Goal: Task Accomplishment & Management: Manage account settings

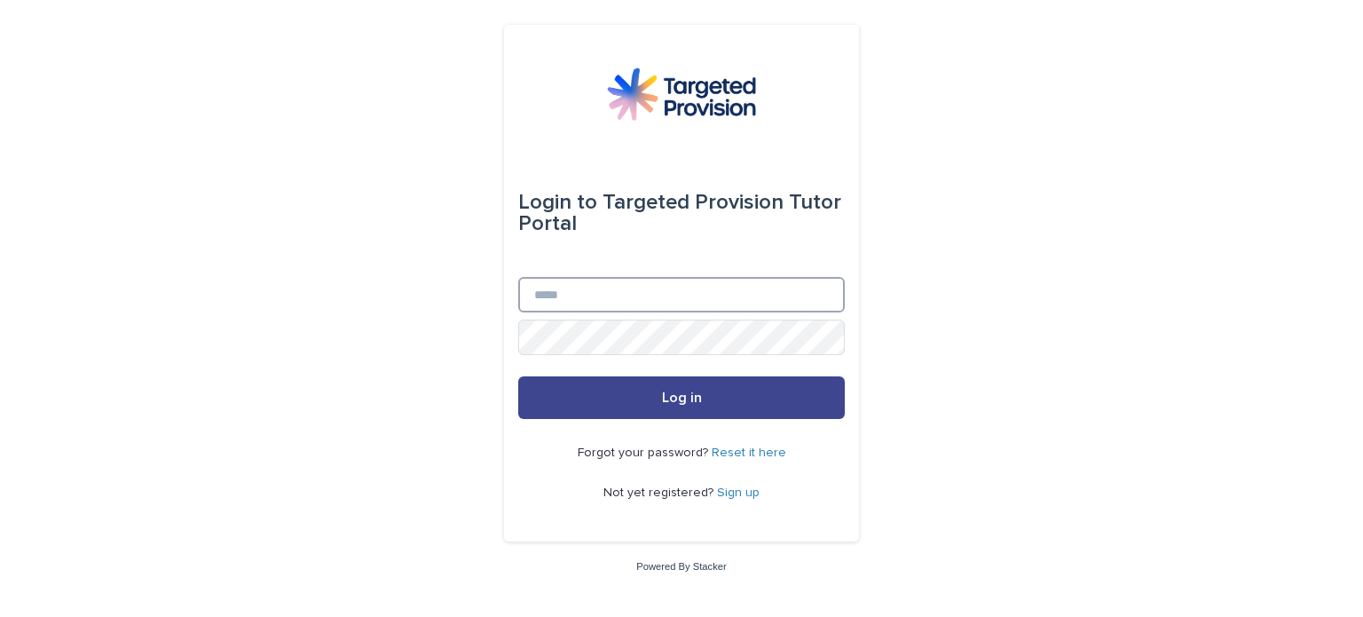
type input "**********"
click at [683, 401] on span "Log in" at bounding box center [682, 397] width 40 height 14
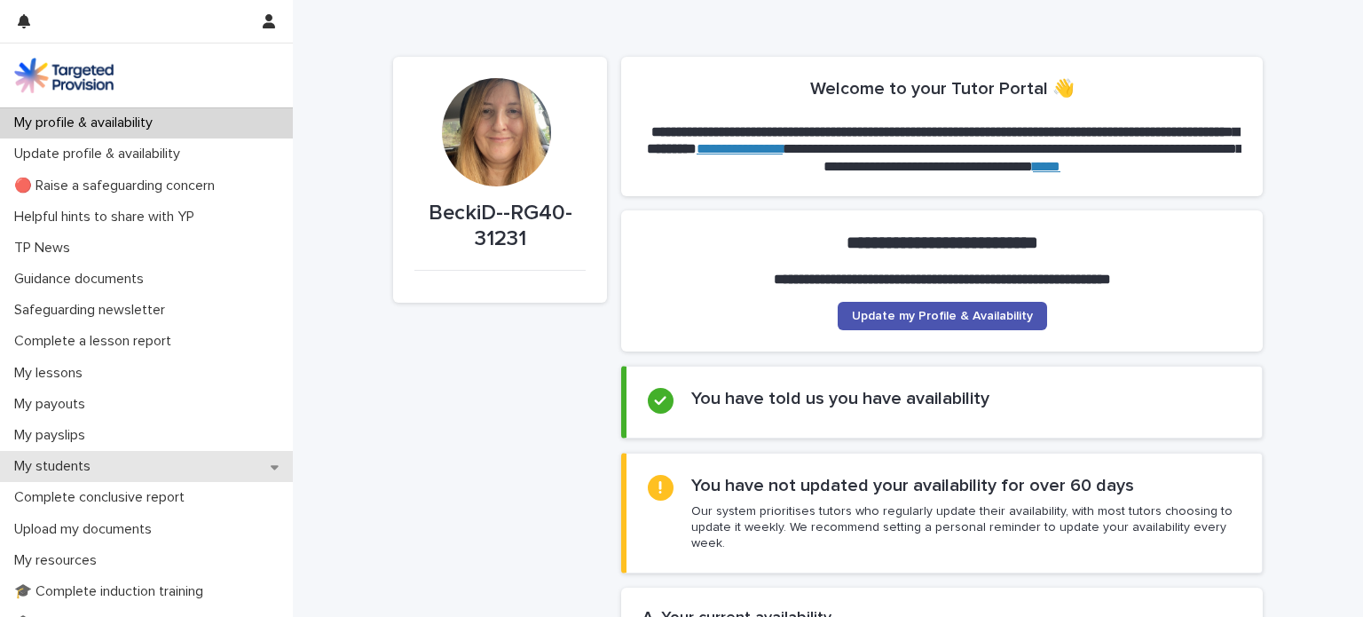
click at [52, 469] on p "My students" at bounding box center [56, 466] width 98 height 17
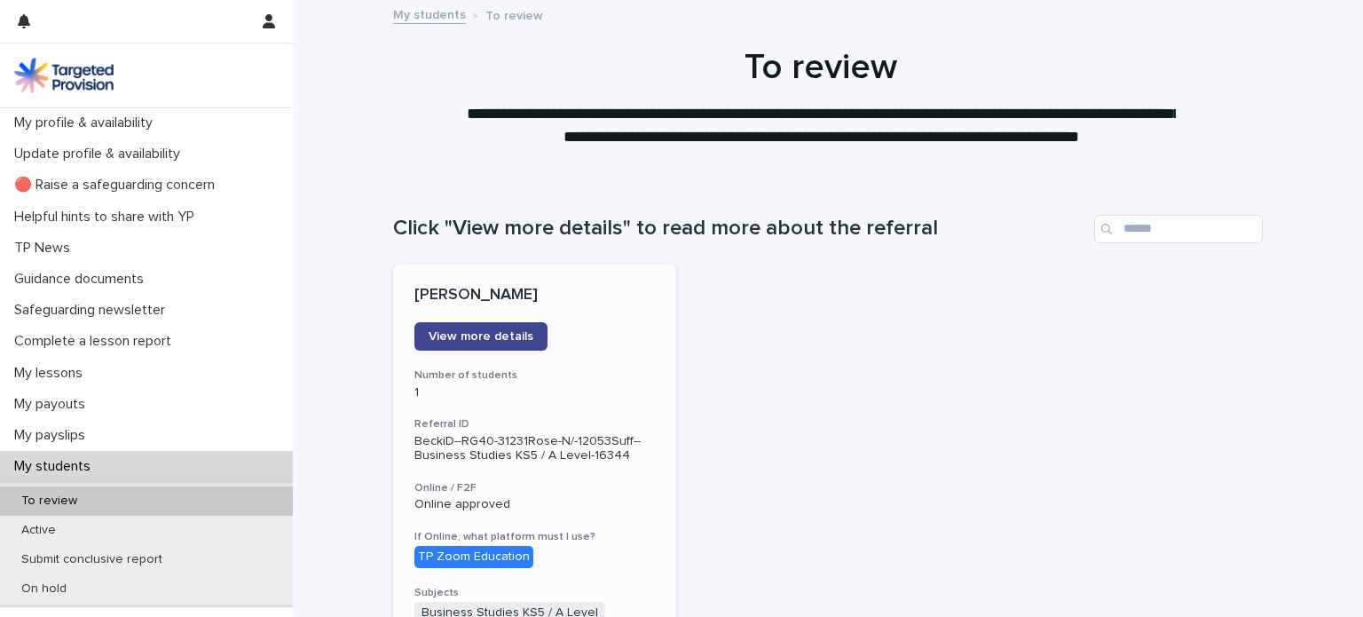
click at [476, 339] on span "View more details" at bounding box center [480, 336] width 105 height 12
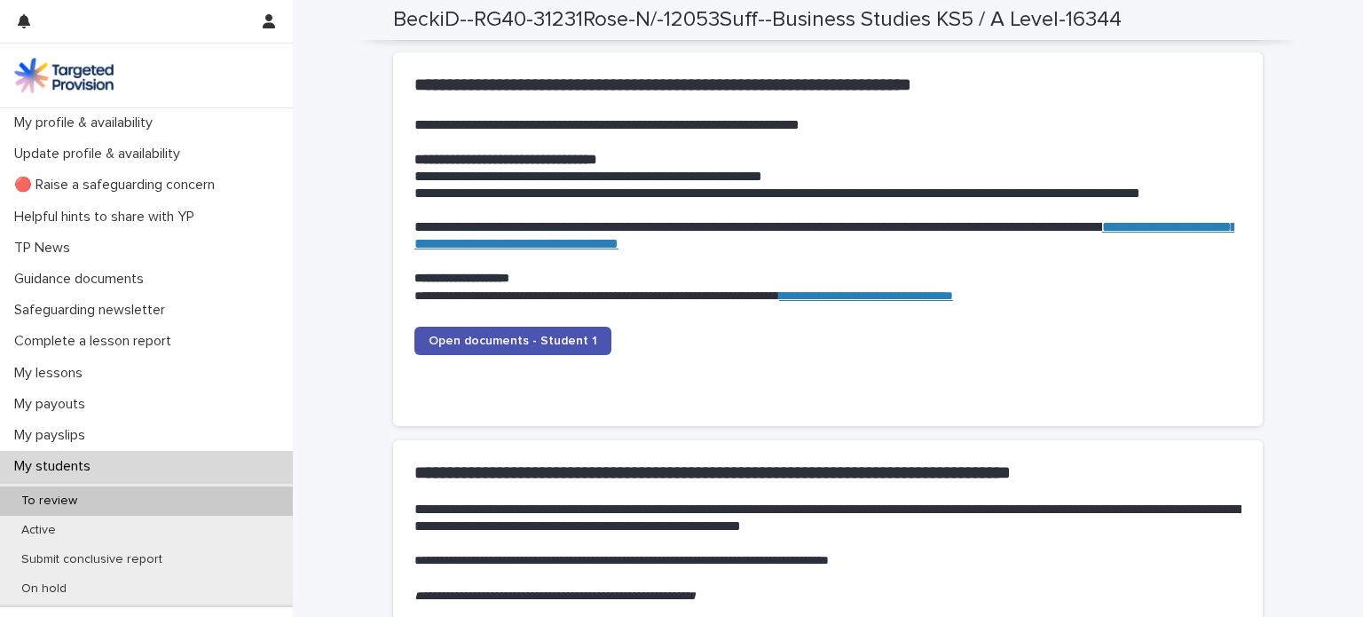
scroll to position [1757, 0]
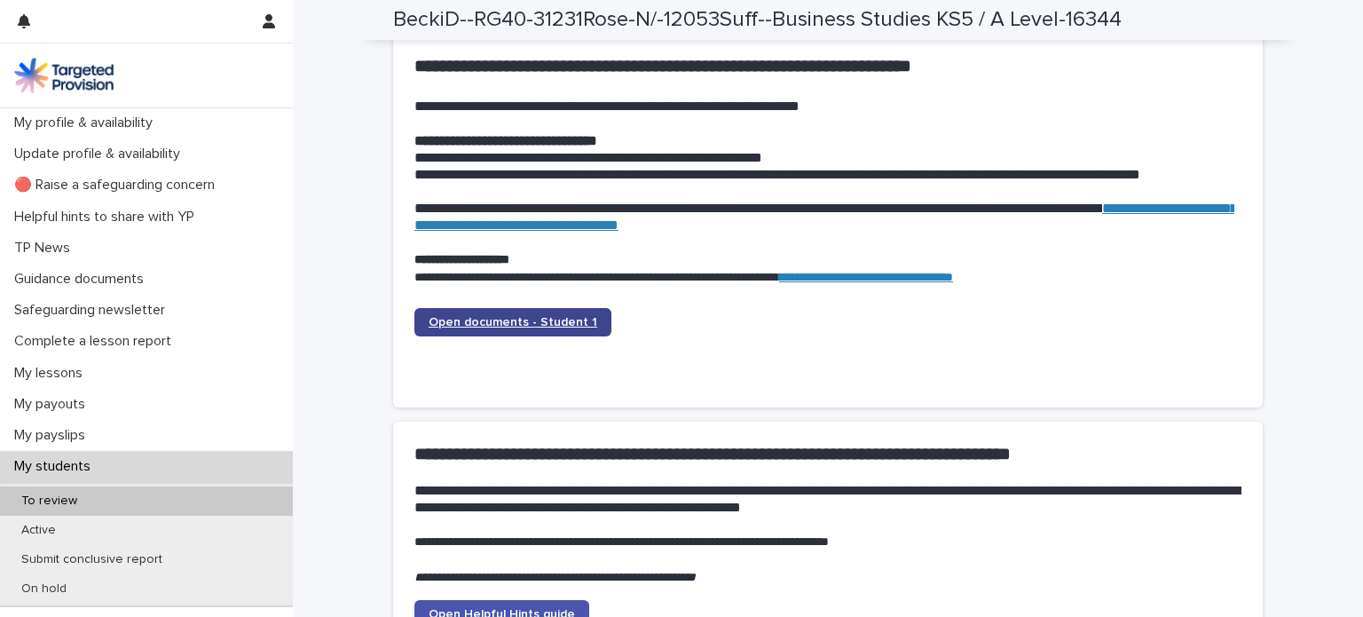
click at [518, 318] on span "Open documents - Student 1" at bounding box center [512, 322] width 169 height 12
click at [436, 316] on span "Open documents - Student 1" at bounding box center [512, 322] width 169 height 12
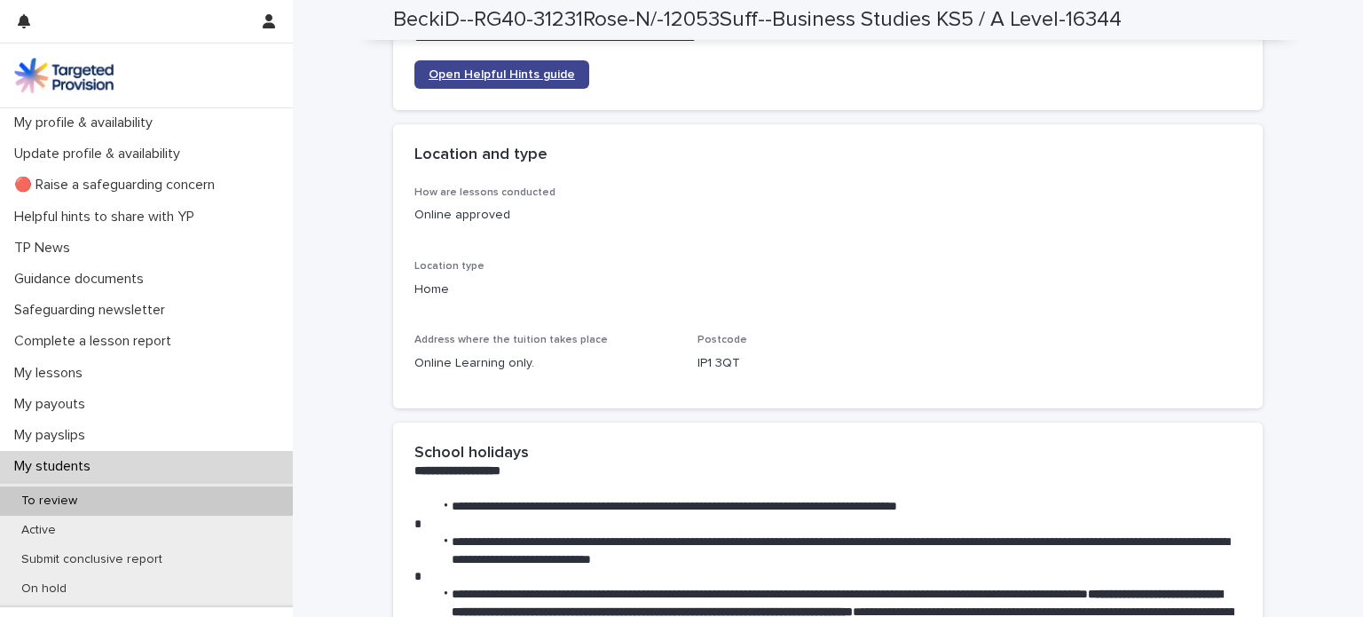
click at [502, 70] on span "Open Helpful Hints guide" at bounding box center [501, 74] width 146 height 12
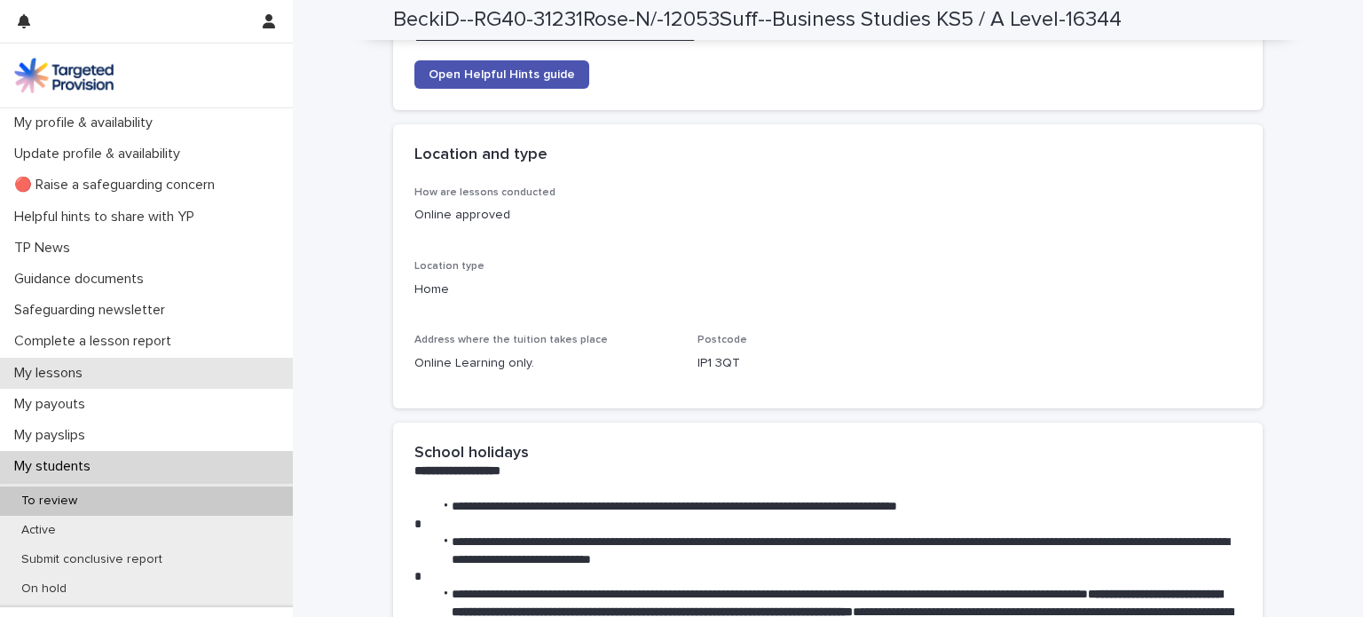
click at [80, 375] on p "My lessons" at bounding box center [52, 373] width 90 height 17
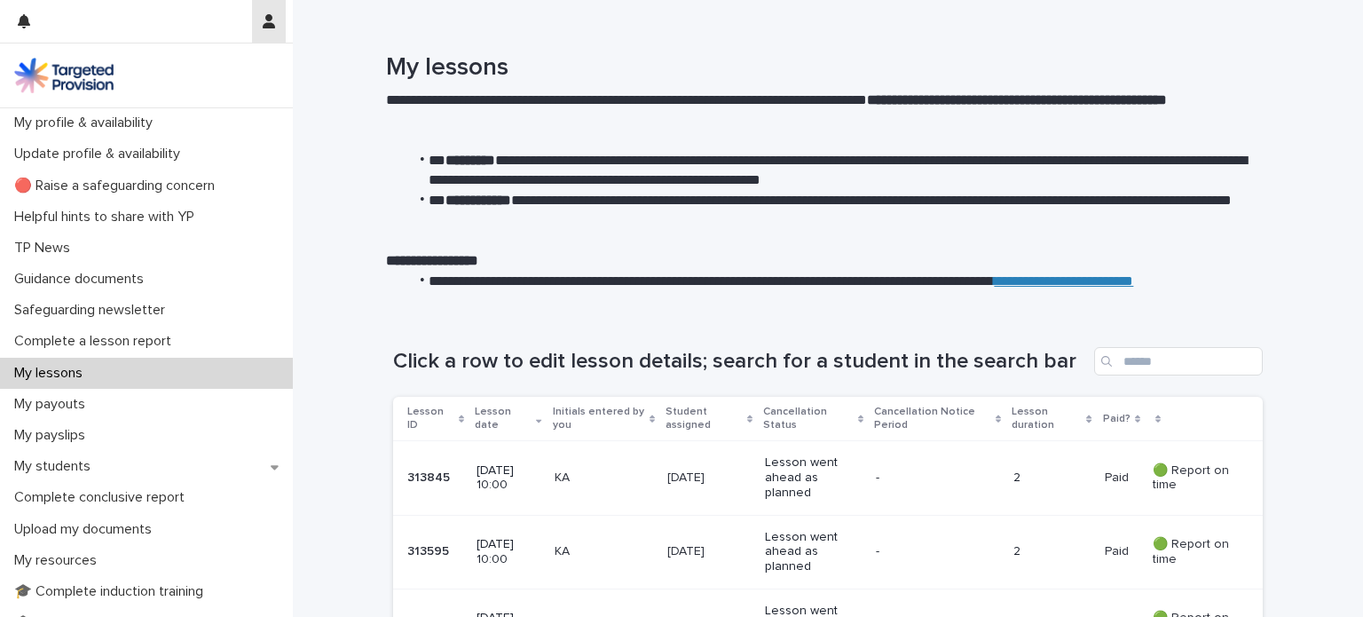
click at [266, 24] on icon "button" at bounding box center [269, 21] width 12 height 14
click at [195, 75] on p "Log Out" at bounding box center [217, 75] width 112 height 30
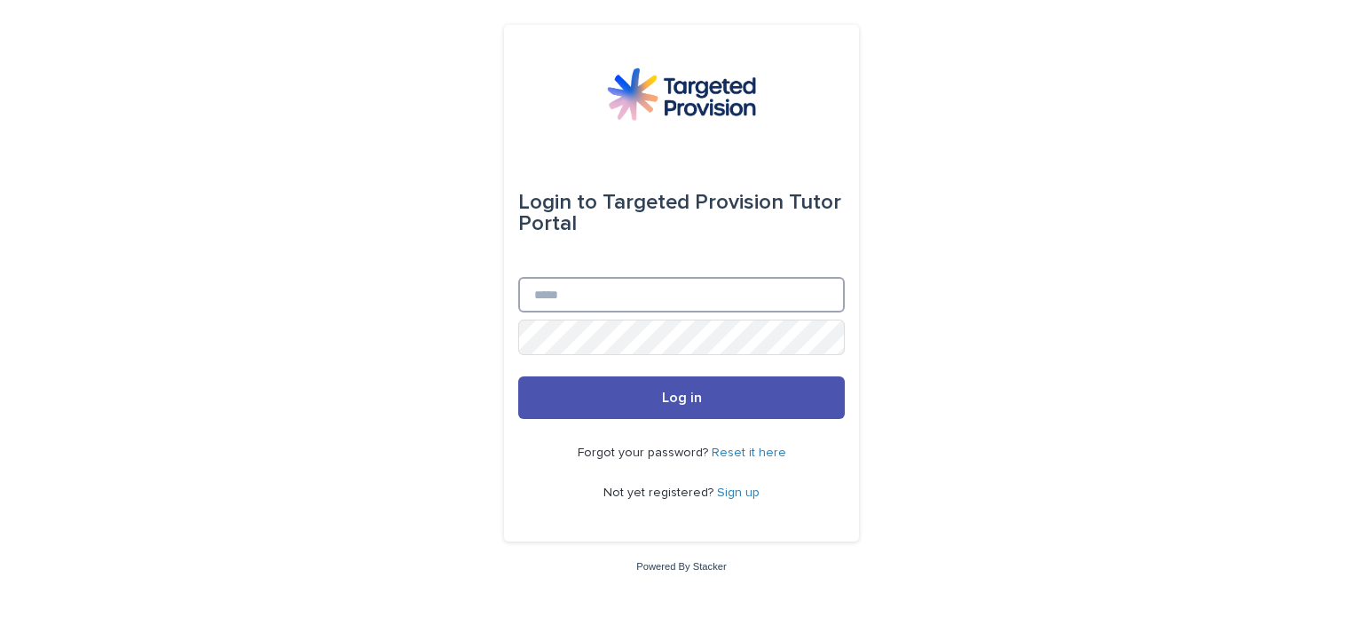
type input "**********"
